Goal: Find specific page/section: Find specific page/section

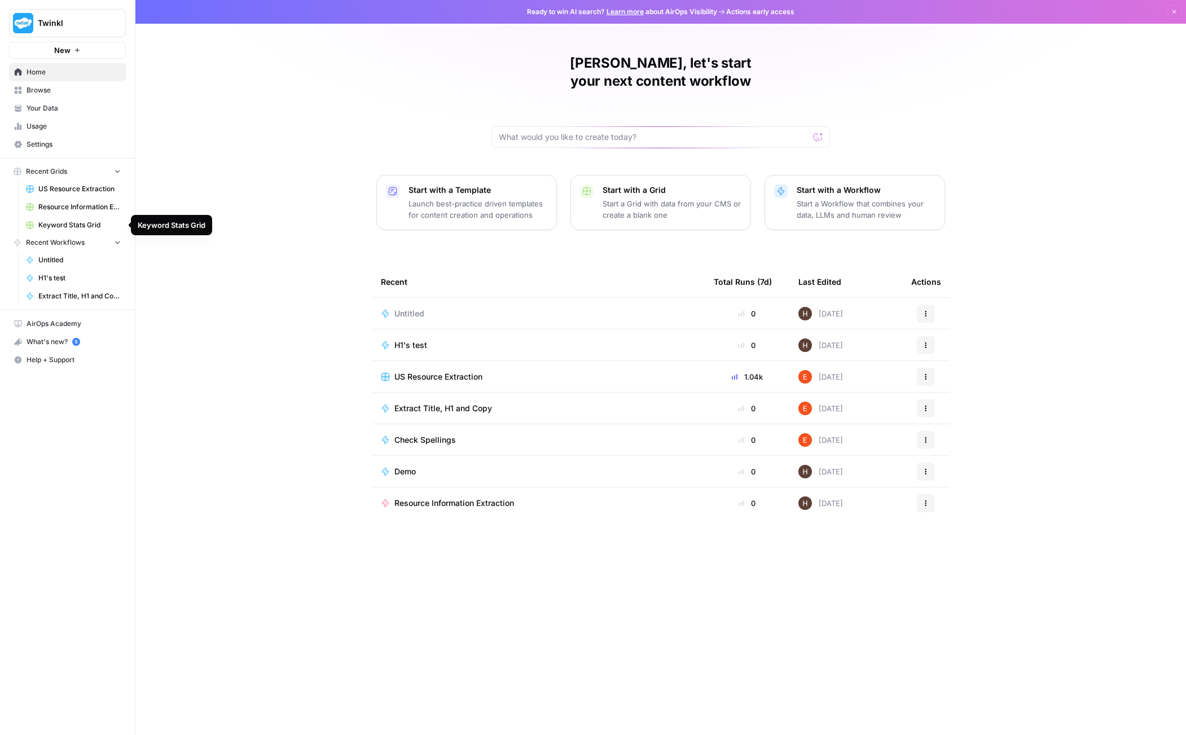
click at [68, 223] on span "Keyword Stats Grid" at bounding box center [79, 225] width 82 height 10
